Goal: Information Seeking & Learning: Check status

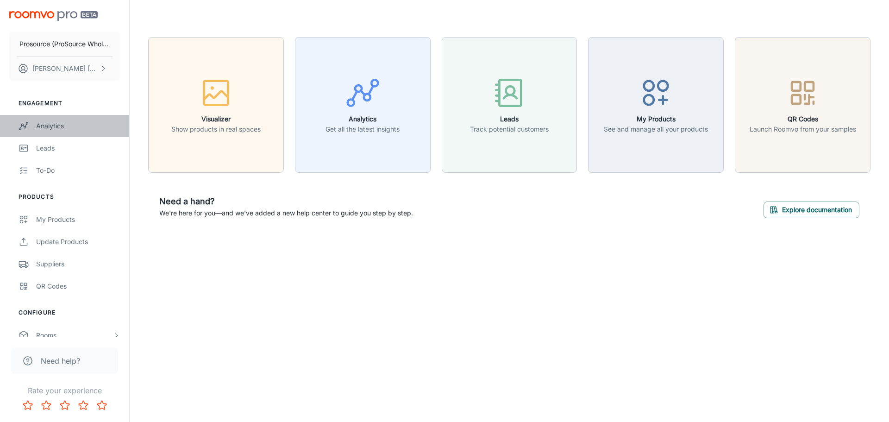
click at [57, 122] on div "Analytics" at bounding box center [78, 126] width 84 height 10
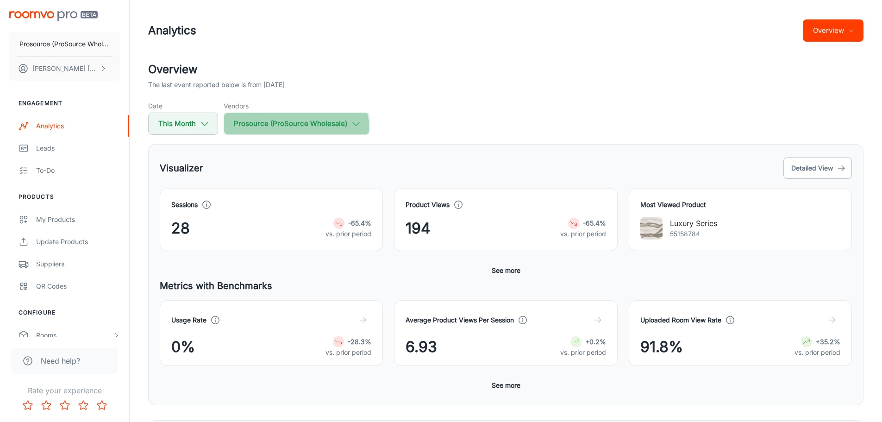
click at [287, 132] on button "Prosource (ProSource Wholesale)" at bounding box center [297, 124] width 146 height 22
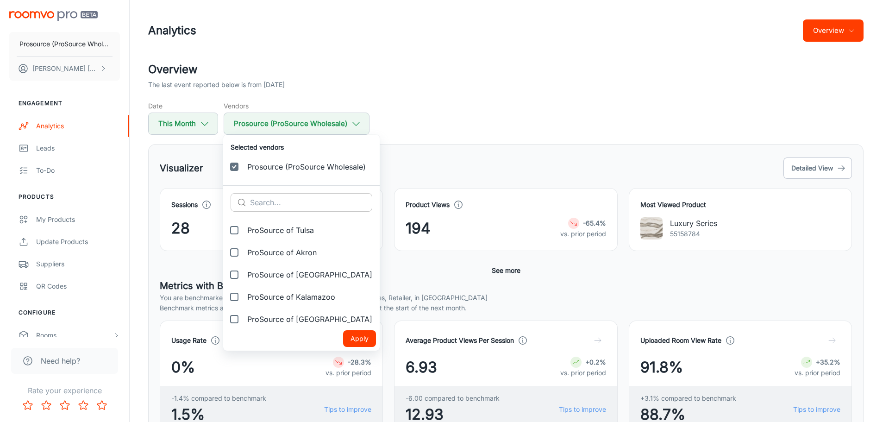
click at [256, 196] on input "text" at bounding box center [311, 202] width 122 height 19
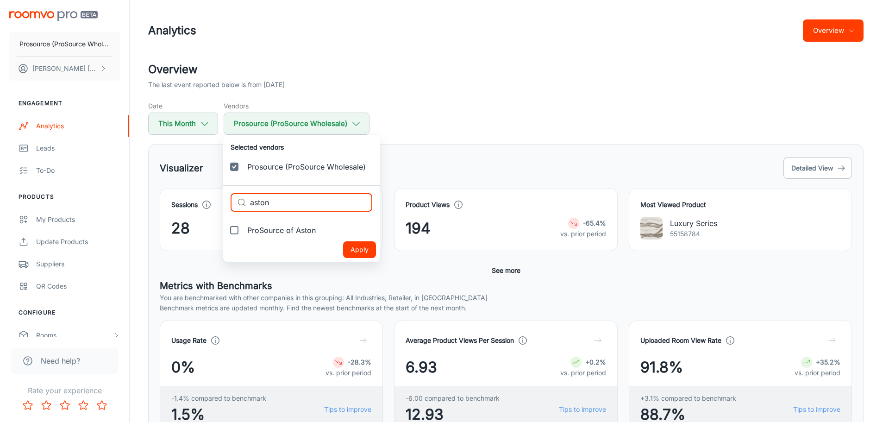
drag, startPoint x: 286, startPoint y: 197, endPoint x: 202, endPoint y: 190, distance: 84.1
click at [202, 190] on div "Selected vendors Prosource (ProSource Wholesale) ​ aston ​ ProSource of Aston A…" at bounding box center [444, 211] width 889 height 422
drag, startPoint x: 311, startPoint y: 202, endPoint x: 209, endPoint y: 193, distance: 101.9
click at [209, 193] on div "Selected vendors Prosource (ProSource Wholesale) ​ [PERSON_NAME] ​ ProSource of…" at bounding box center [444, 211] width 889 height 422
type input "l"
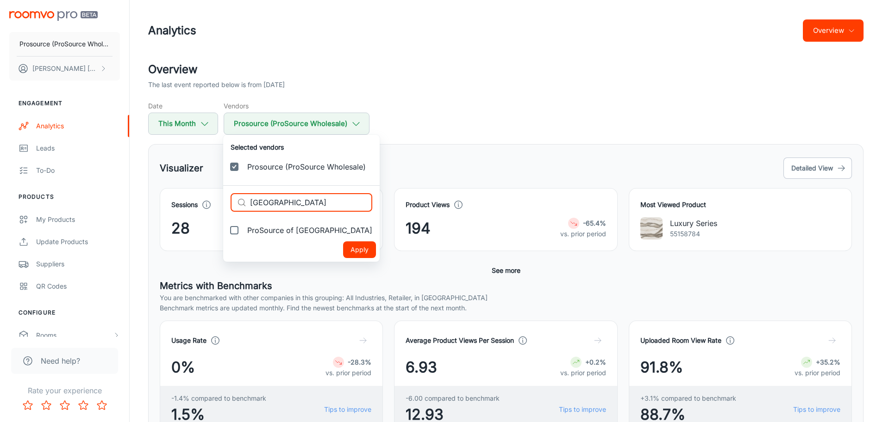
type input "[GEOGRAPHIC_DATA]"
click at [575, 59] on div at bounding box center [444, 211] width 889 height 422
